Goal: Check status: Check status

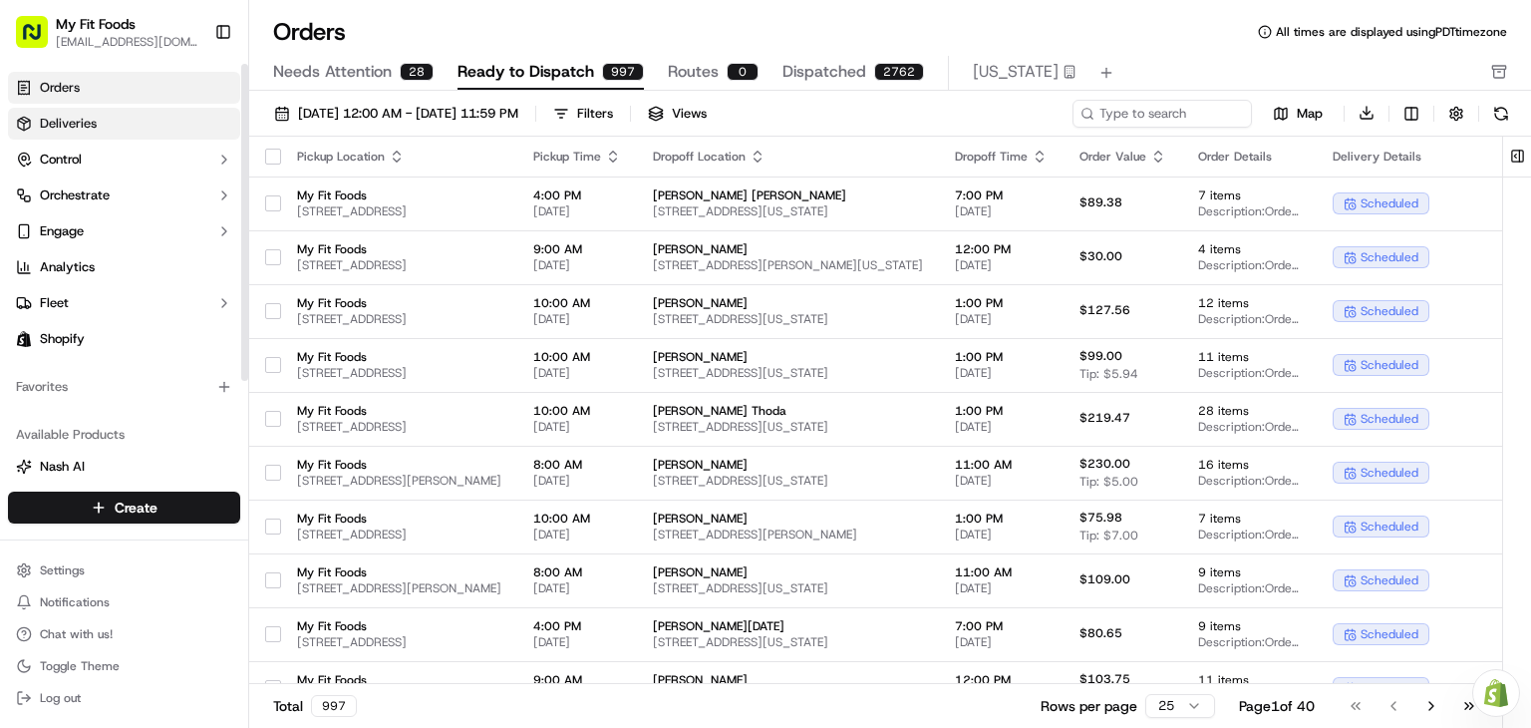
click at [132, 119] on link "Deliveries" at bounding box center [124, 124] width 232 height 32
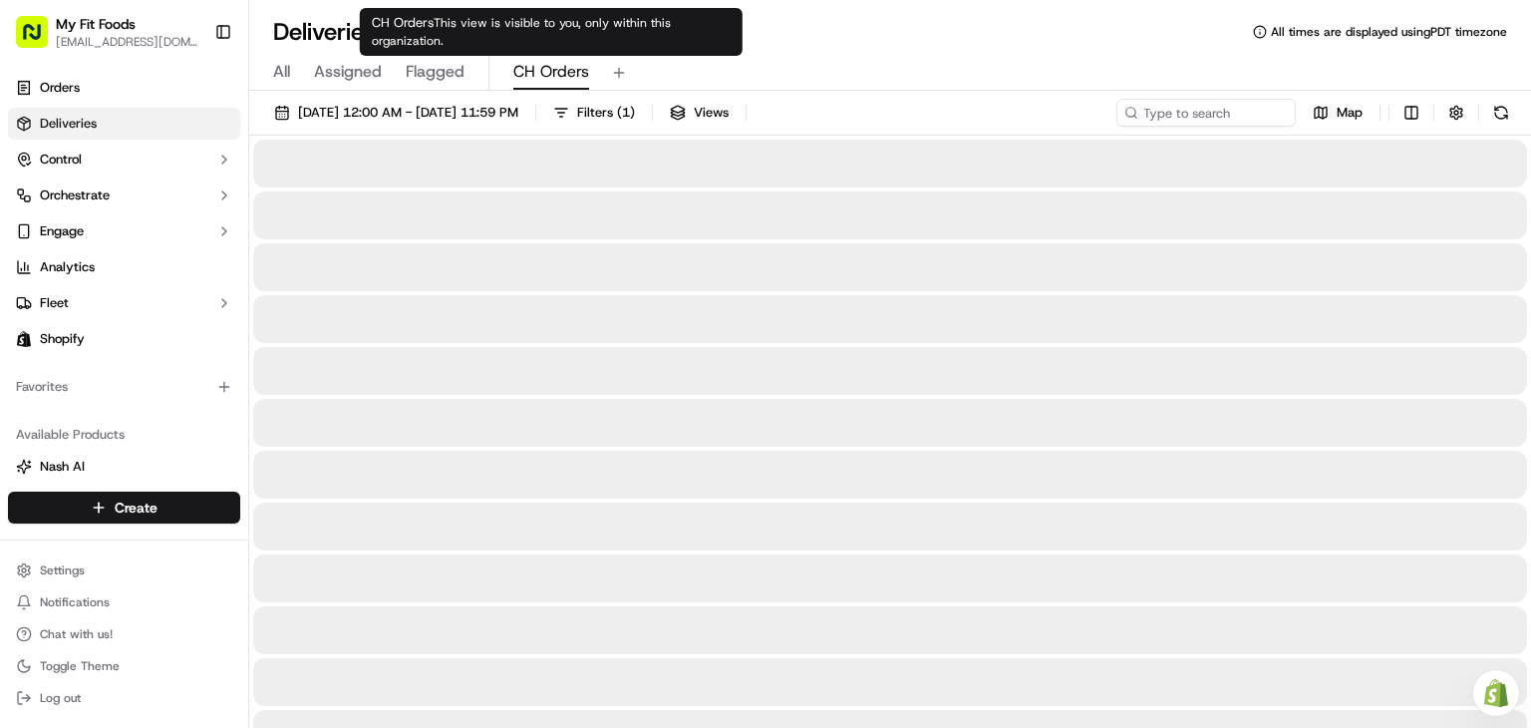
click at [554, 73] on span "CH Orders" at bounding box center [551, 72] width 76 height 24
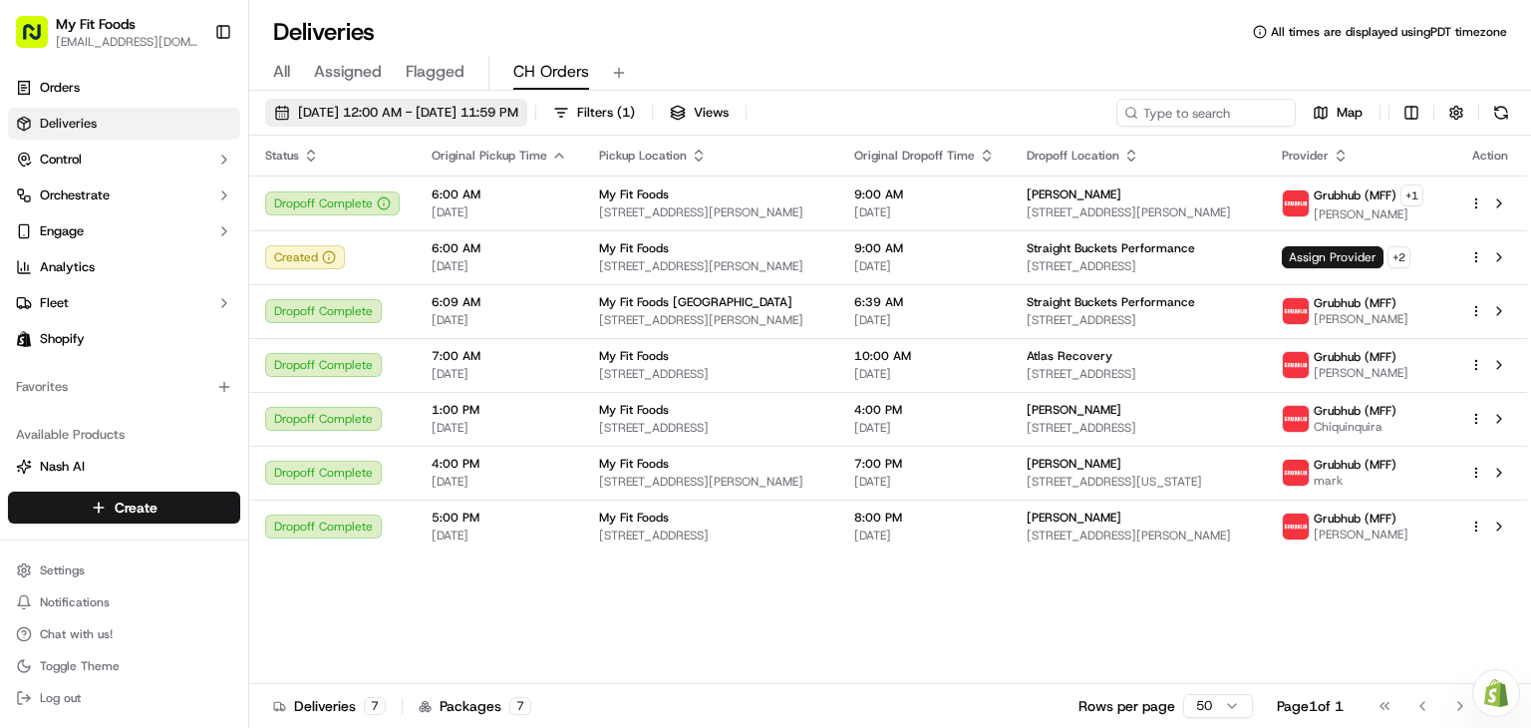
click at [466, 123] on button "[DATE] 12:00 AM - [DATE] 11:59 PM" at bounding box center [396, 113] width 262 height 28
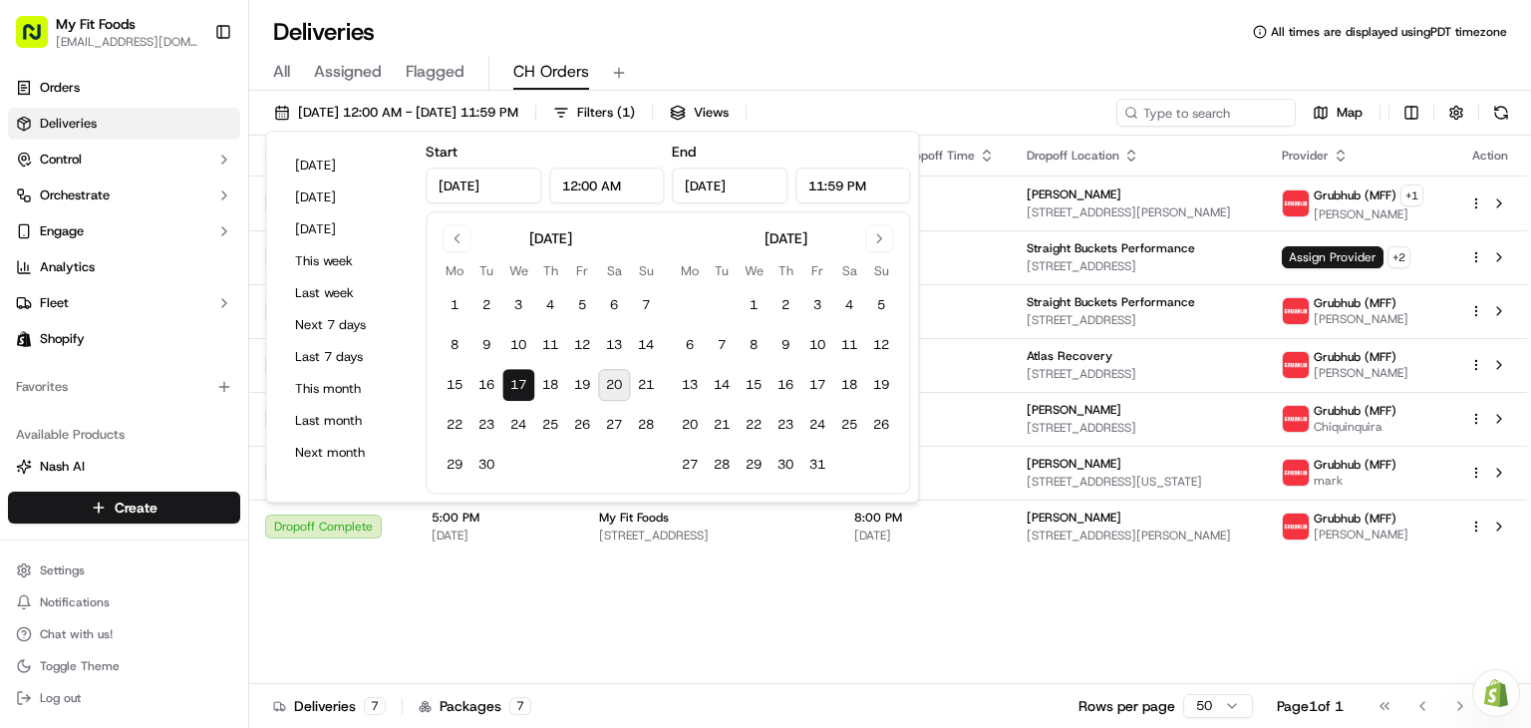
click at [612, 385] on button "20" at bounding box center [614, 385] width 32 height 32
type input "[DATE]"
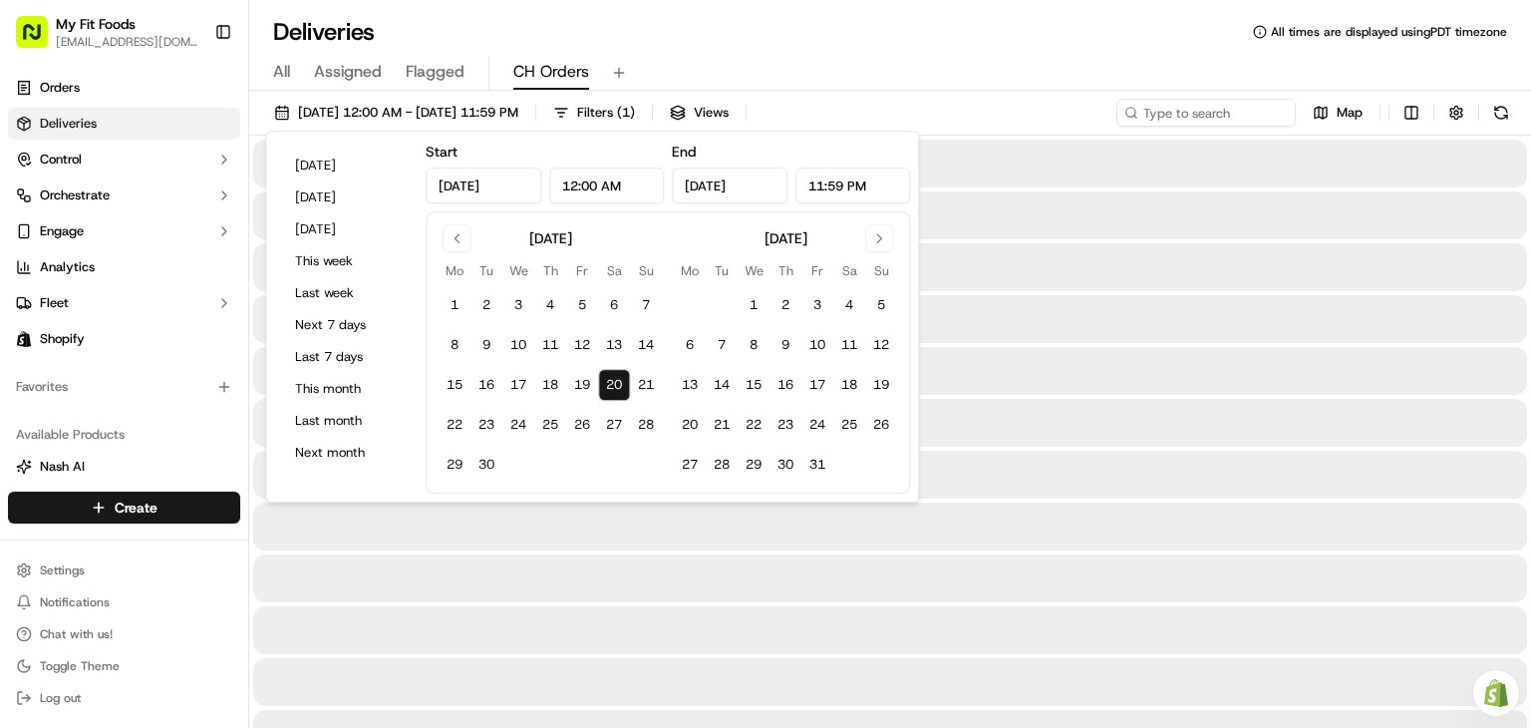
click at [612, 385] on button "20" at bounding box center [614, 385] width 32 height 32
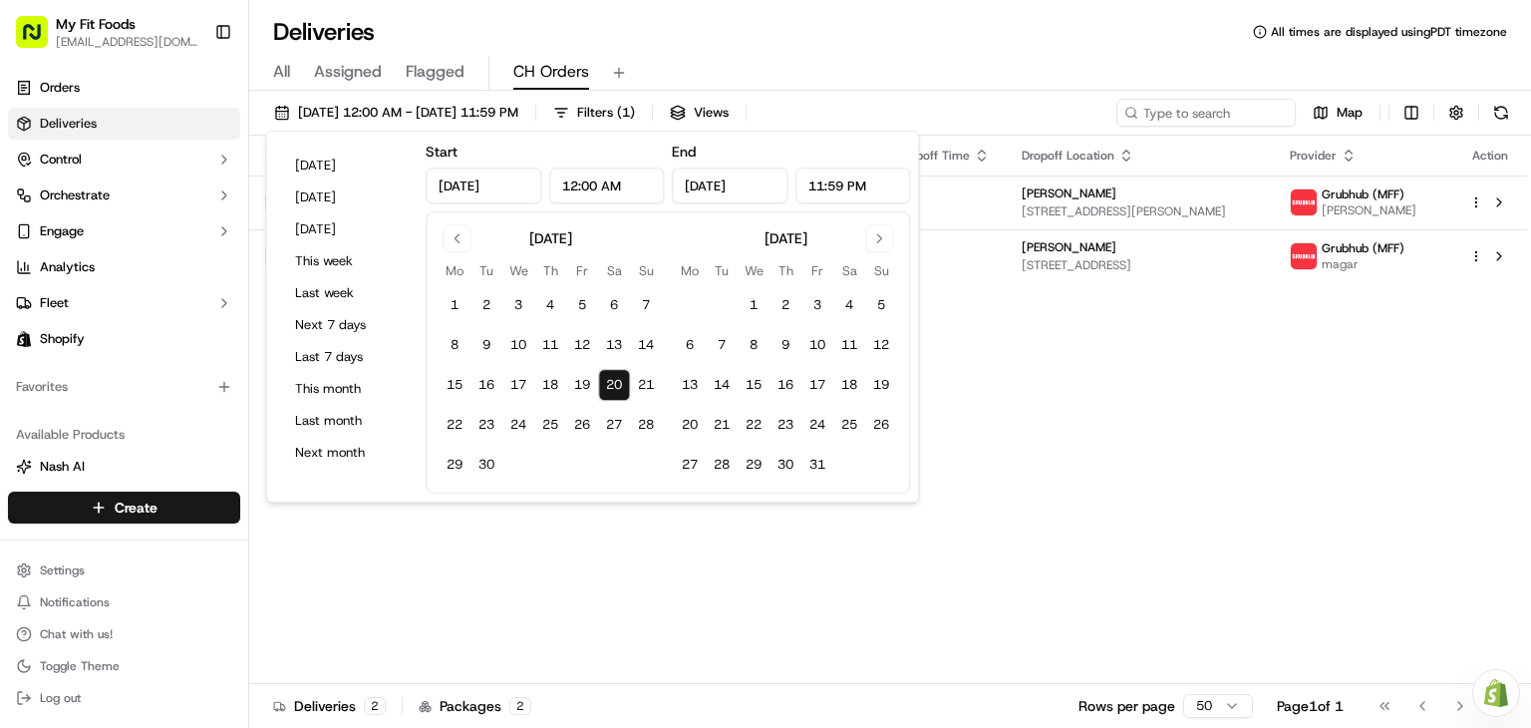
click at [826, 70] on div "All Assigned Flagged CH Orders" at bounding box center [890, 73] width 1282 height 35
